Goal: Task Accomplishment & Management: Manage account settings

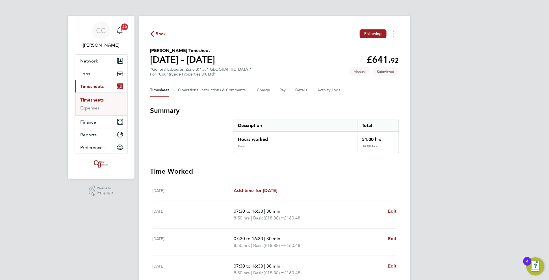
click at [158, 32] on span "Back" at bounding box center [161, 34] width 10 height 7
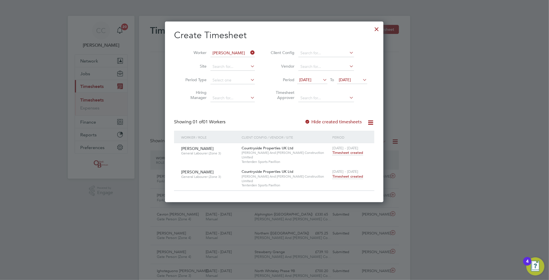
click at [349, 174] on span "Timesheet created" at bounding box center [347, 176] width 31 height 5
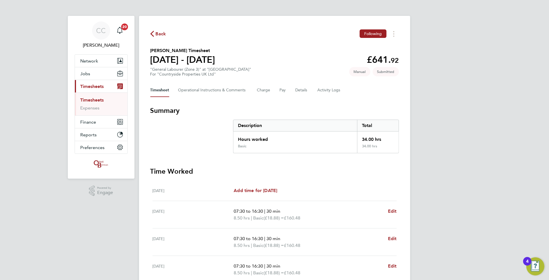
click at [159, 34] on span "Back" at bounding box center [161, 34] width 10 height 7
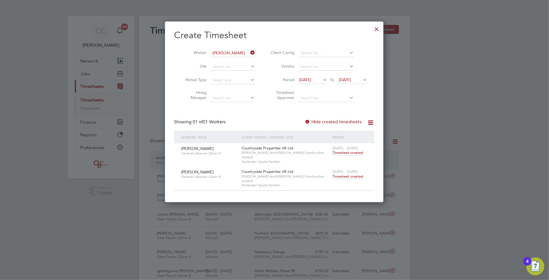
click at [350, 174] on span "Timesheet created" at bounding box center [347, 176] width 31 height 5
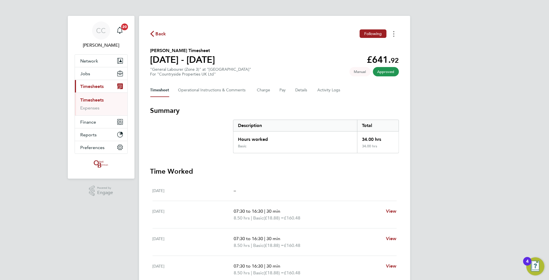
click at [394, 32] on button "Timesheets Menu" at bounding box center [394, 33] width 10 height 9
click at [372, 49] on link "Download timesheet" at bounding box center [365, 46] width 68 height 11
click at [156, 33] on span "Back" at bounding box center [161, 34] width 10 height 7
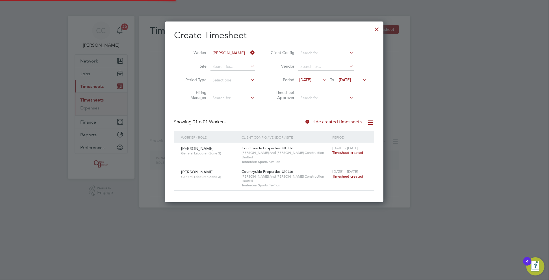
scroll to position [171, 219]
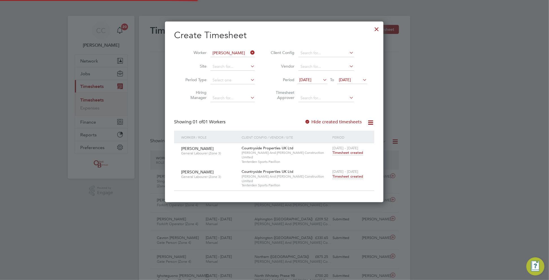
click at [234, 51] on input "[PERSON_NAME]" at bounding box center [232, 53] width 44 height 8
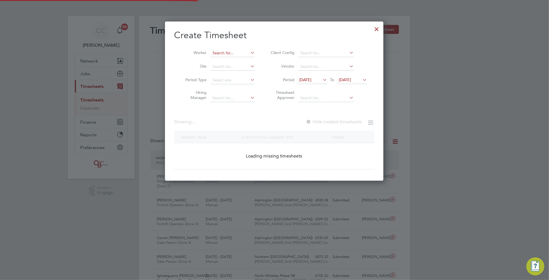
scroll to position [14, 49]
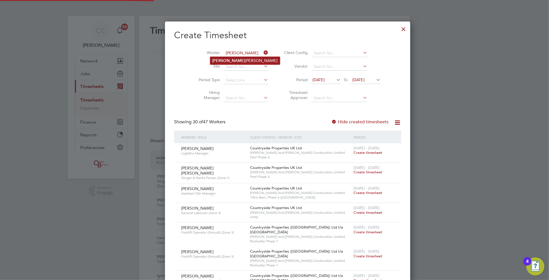
click at [231, 62] on li "[PERSON_NAME]" at bounding box center [245, 61] width 70 height 8
type input "[PERSON_NAME]"
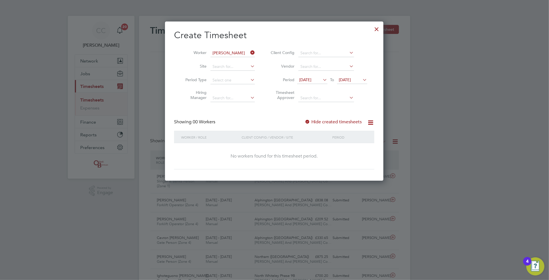
click at [351, 79] on span "[DATE]" at bounding box center [345, 79] width 12 height 5
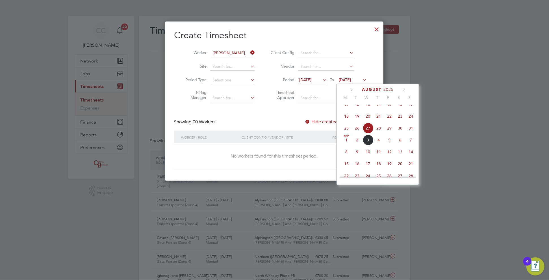
click at [410, 133] on span "31" at bounding box center [410, 128] width 11 height 11
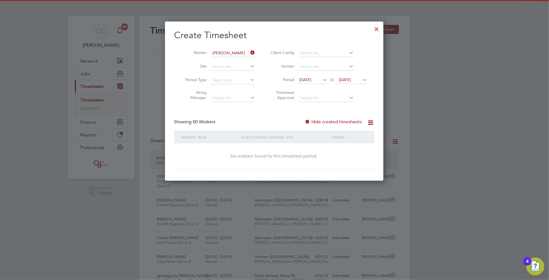
click at [309, 120] on div at bounding box center [307, 122] width 6 height 6
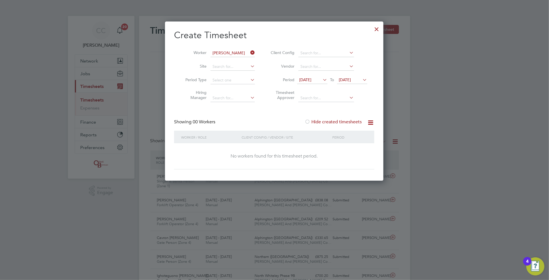
click at [309, 120] on div at bounding box center [307, 122] width 6 height 6
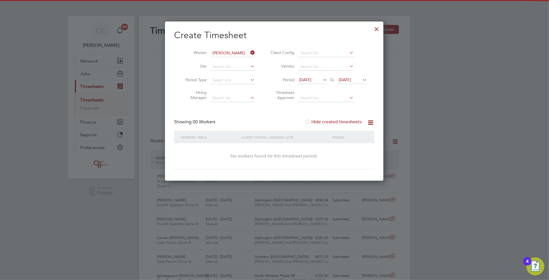
click at [308, 120] on div at bounding box center [307, 122] width 6 height 6
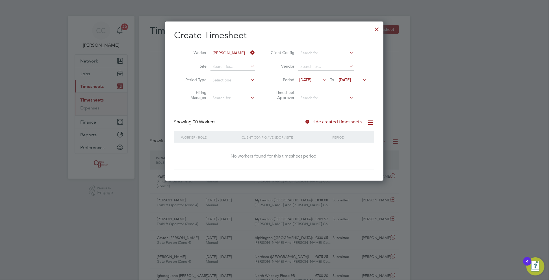
click at [376, 31] on div at bounding box center [377, 28] width 10 height 10
